Goal: Transaction & Acquisition: Book appointment/travel/reservation

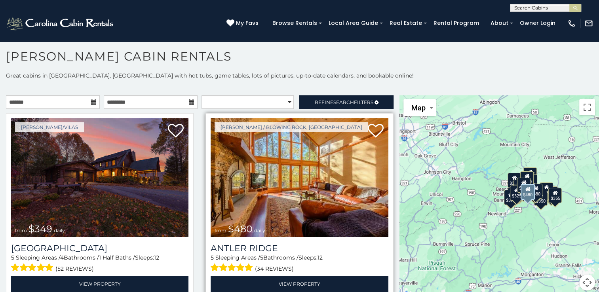
click at [300, 174] on img at bounding box center [299, 177] width 177 height 119
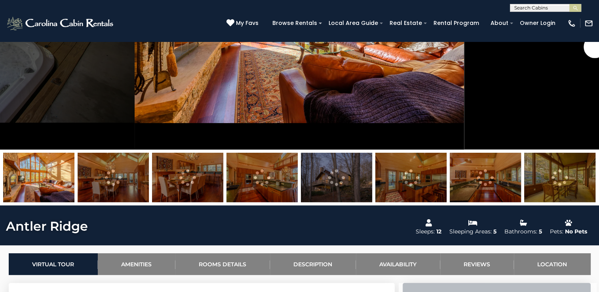
scroll to position [222, 0]
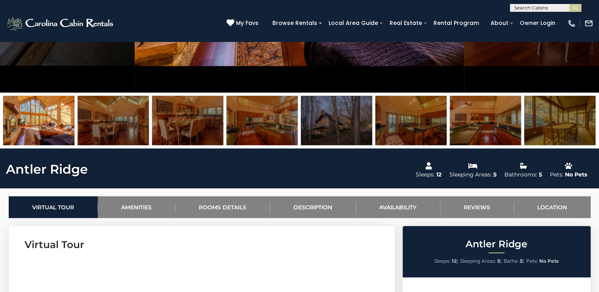
click at [114, 116] on img at bounding box center [113, 121] width 71 height 50
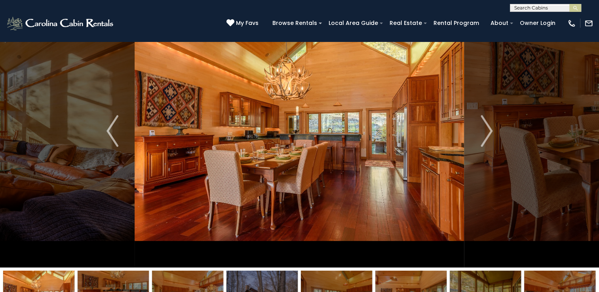
scroll to position [32, 0]
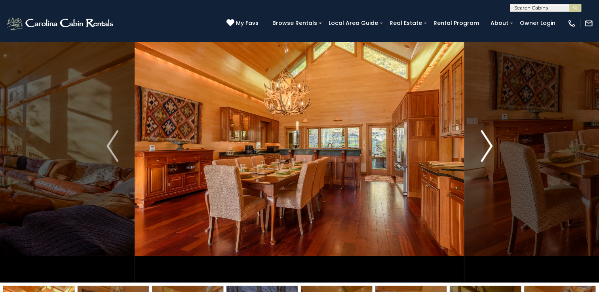
click at [486, 153] on img "Next" at bounding box center [487, 146] width 12 height 32
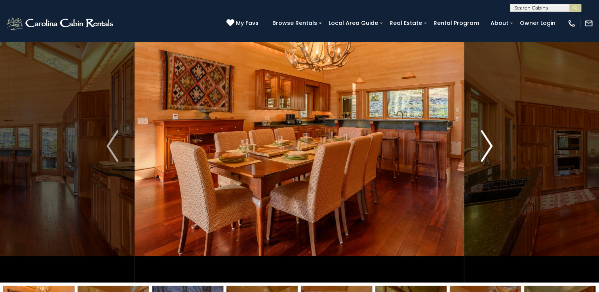
click at [486, 153] on img "Next" at bounding box center [487, 146] width 12 height 32
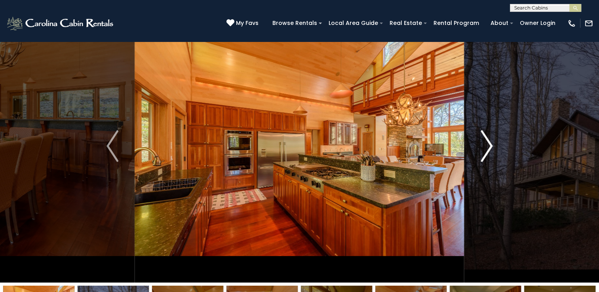
click at [486, 153] on img "Next" at bounding box center [487, 146] width 12 height 32
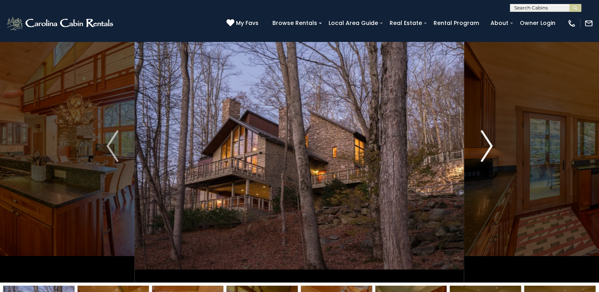
click at [486, 153] on img "Next" at bounding box center [487, 146] width 12 height 32
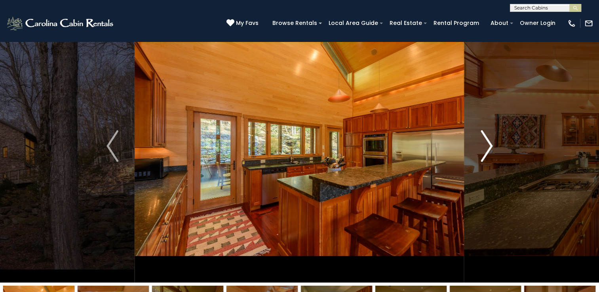
click at [486, 153] on img "Next" at bounding box center [487, 146] width 12 height 32
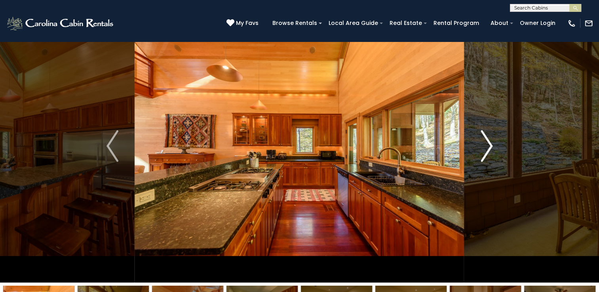
click at [486, 153] on img "Next" at bounding box center [487, 146] width 12 height 32
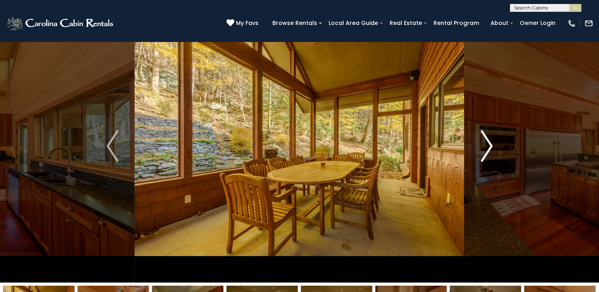
click at [486, 153] on img "Next" at bounding box center [487, 146] width 12 height 32
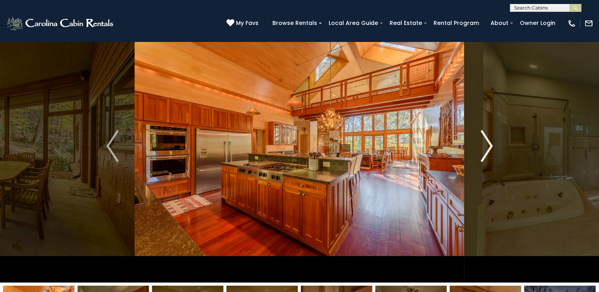
click at [486, 153] on img "Next" at bounding box center [487, 146] width 12 height 32
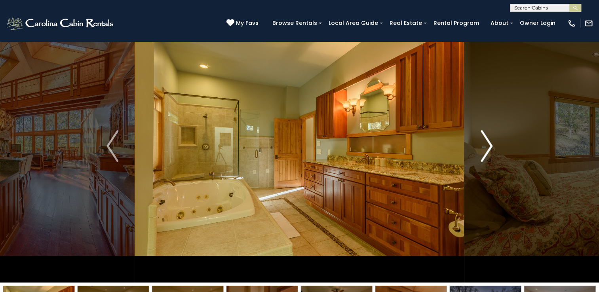
click at [486, 153] on img "Next" at bounding box center [487, 146] width 12 height 32
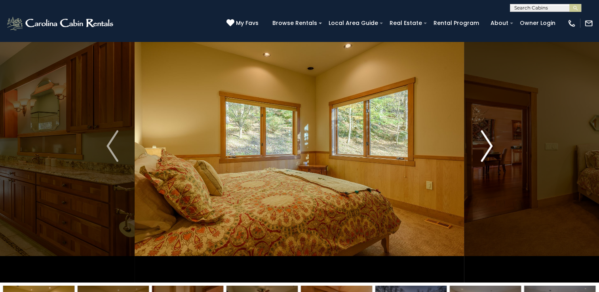
click at [486, 153] on img "Next" at bounding box center [487, 146] width 12 height 32
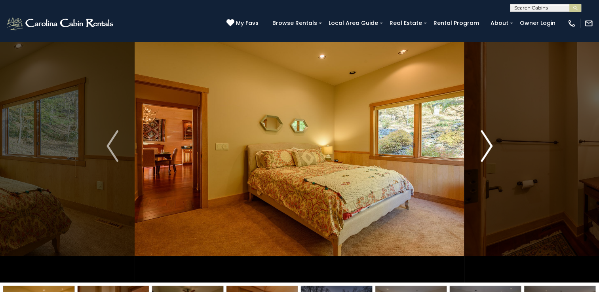
click at [486, 153] on img "Next" at bounding box center [487, 146] width 12 height 32
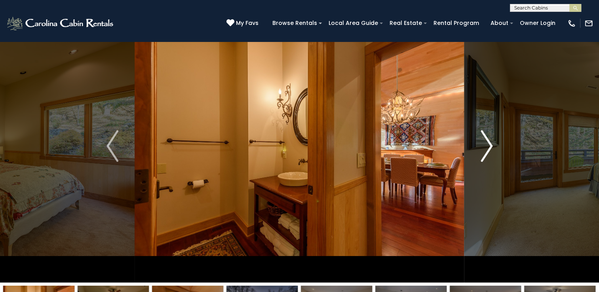
click at [485, 153] on img "Next" at bounding box center [487, 146] width 12 height 32
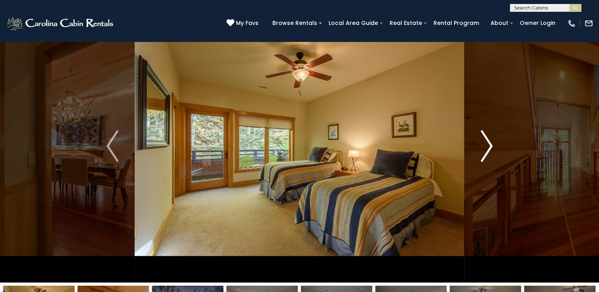
click at [483, 153] on img "Next" at bounding box center [487, 146] width 12 height 32
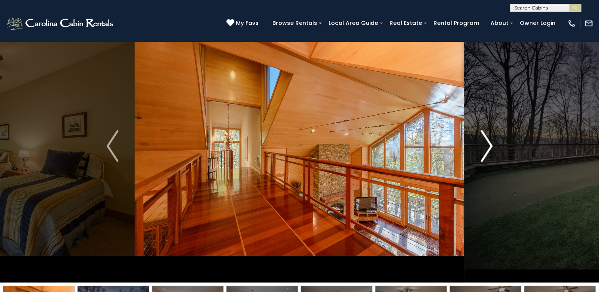
click at [483, 153] on img "Next" at bounding box center [487, 146] width 12 height 32
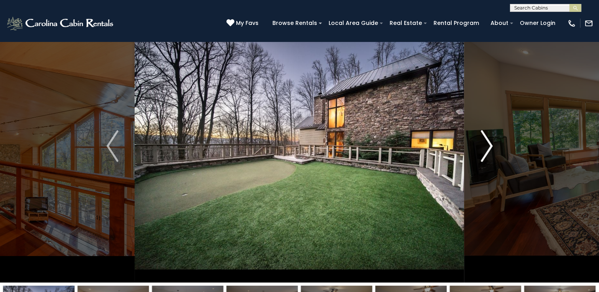
click at [483, 153] on img "Next" at bounding box center [487, 146] width 12 height 32
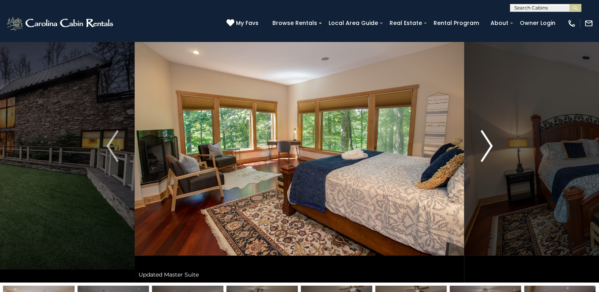
click at [486, 150] on img "Next" at bounding box center [487, 146] width 12 height 32
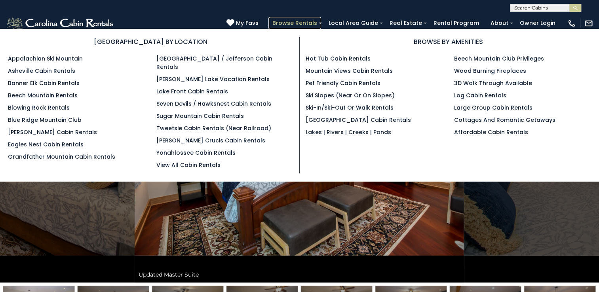
click at [301, 22] on link "Browse Rentals" at bounding box center [295, 23] width 53 height 12
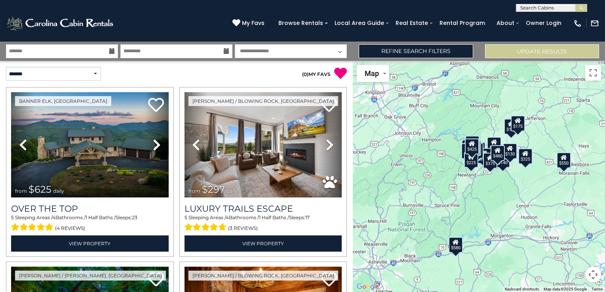
click at [237, 72] on p "( 0 ) MY FAVS" at bounding box center [262, 73] width 171 height 13
